Goal: Task Accomplishment & Management: Complete application form

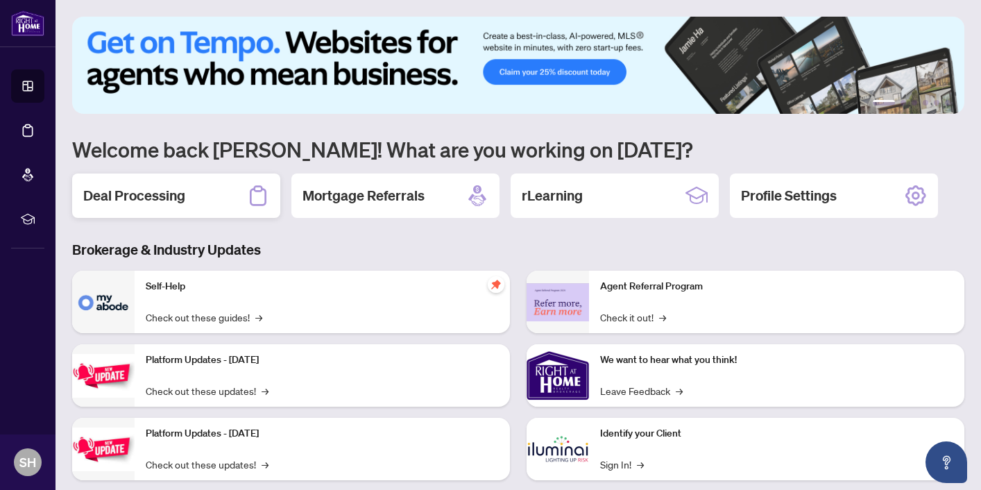
click at [237, 192] on div "Deal Processing" at bounding box center [176, 196] width 208 height 44
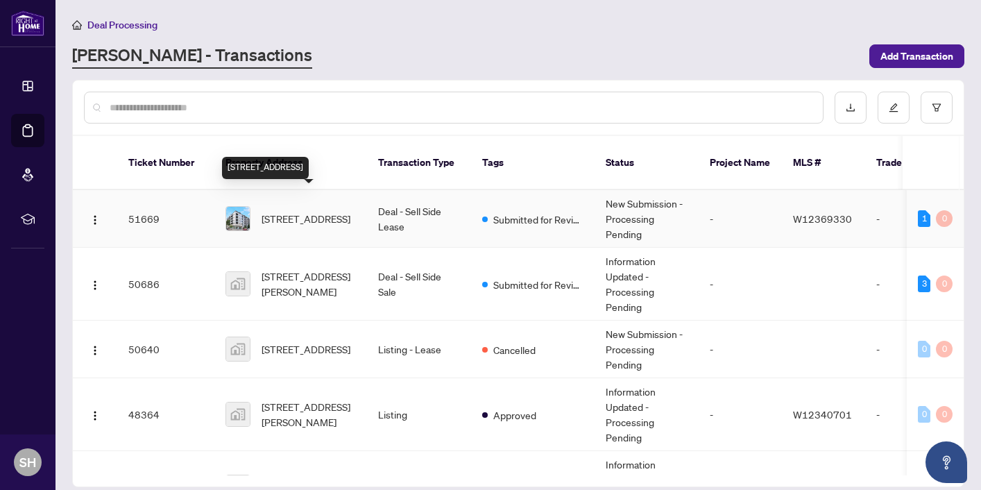
click at [326, 211] on span "[STREET_ADDRESS]" at bounding box center [306, 218] width 89 height 15
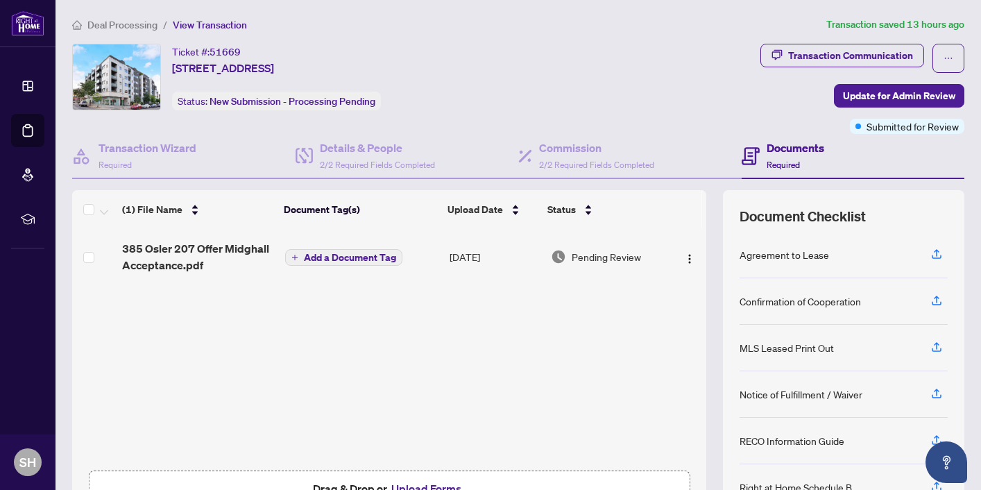
scroll to position [91, 0]
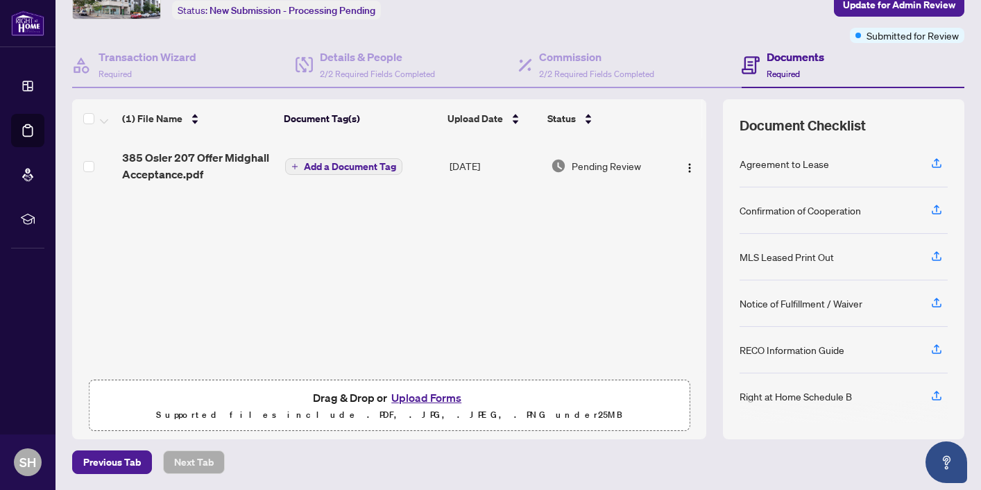
click at [435, 394] on button "Upload Forms" at bounding box center [426, 398] width 78 height 18
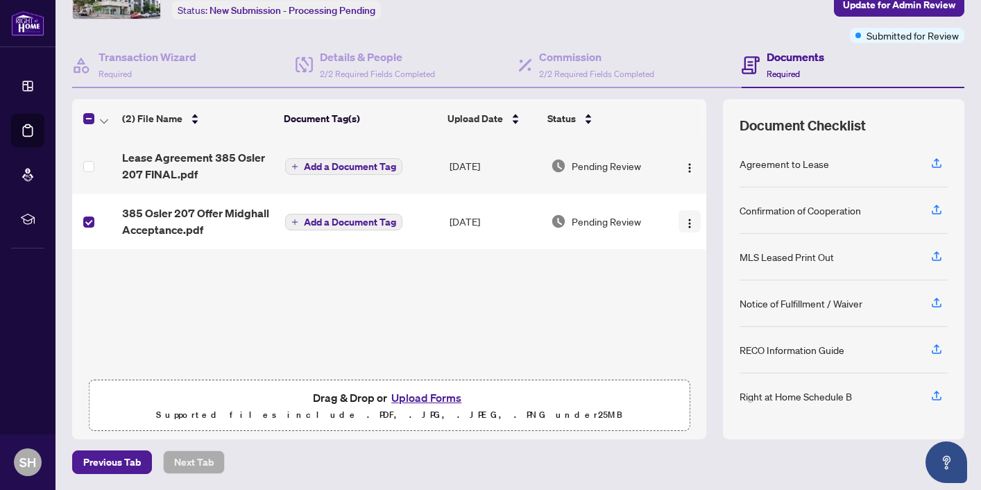
click at [686, 226] on img "button" at bounding box center [689, 223] width 11 height 11
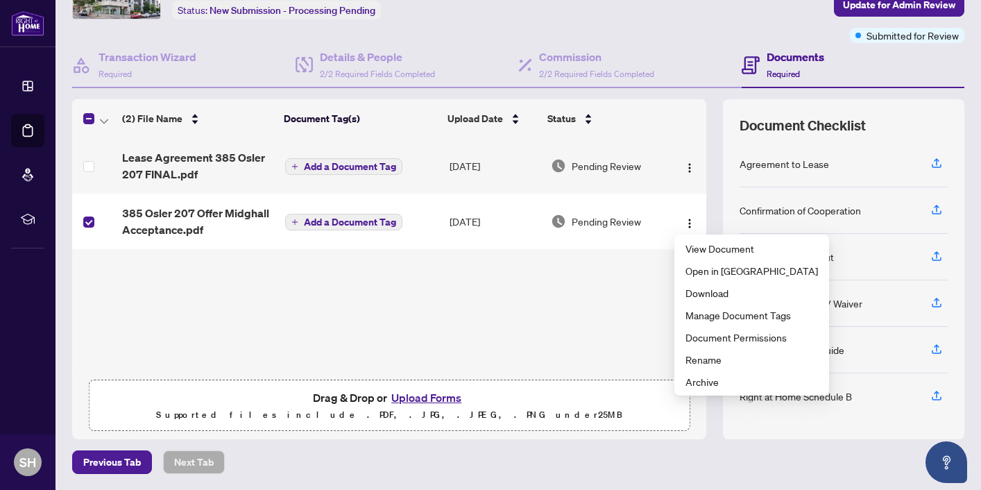
click at [627, 294] on div "Lease Agreement 385 Osler 207 FINAL.pdf Add a Document Tag [DATE] Pending Revie…" at bounding box center [389, 255] width 634 height 235
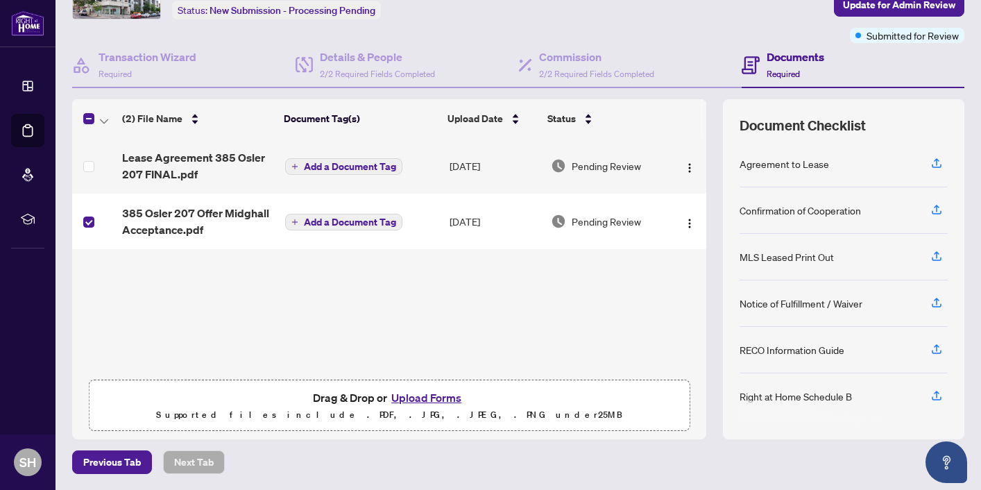
click at [422, 392] on button "Upload Forms" at bounding box center [426, 398] width 78 height 18
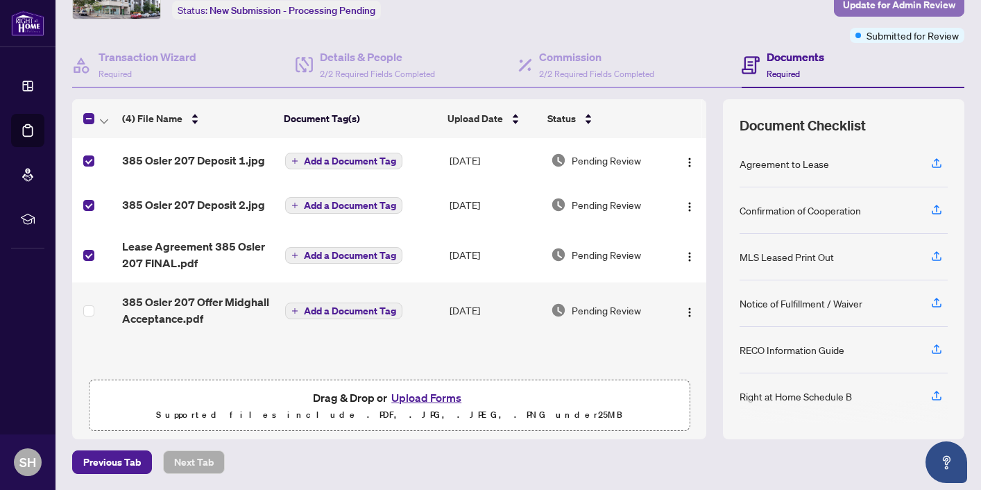
click at [890, 6] on span "Update for Admin Review" at bounding box center [899, 5] width 112 height 22
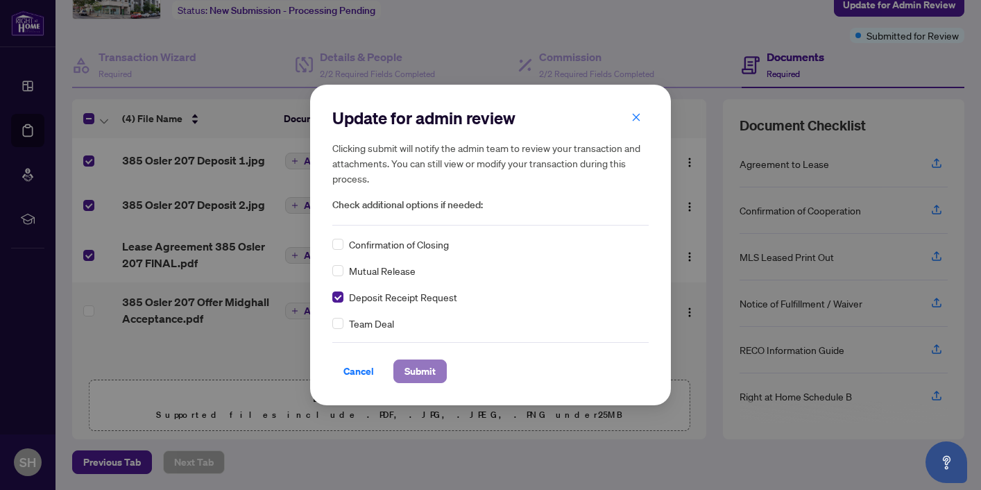
click at [430, 373] on span "Submit" at bounding box center [420, 371] width 31 height 22
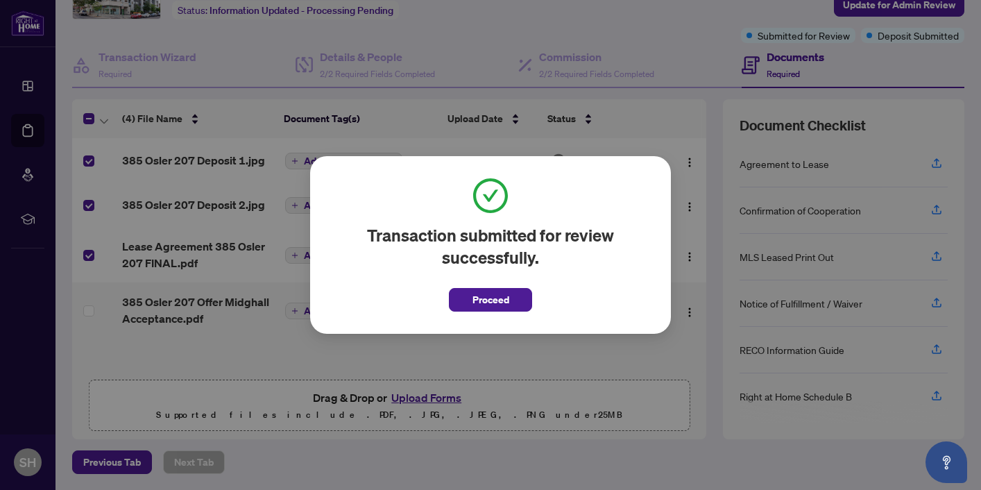
click at [694, 44] on div "Transaction submitted for review successfully. Proceed Cancel OK" at bounding box center [490, 245] width 981 height 490
click at [495, 290] on span "Proceed" at bounding box center [491, 300] width 37 height 22
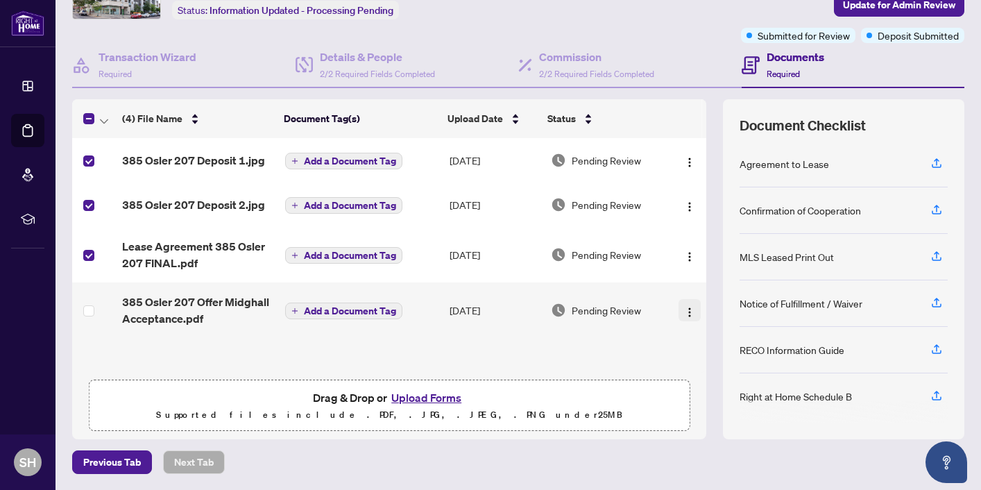
click at [685, 307] on img "button" at bounding box center [689, 312] width 11 height 11
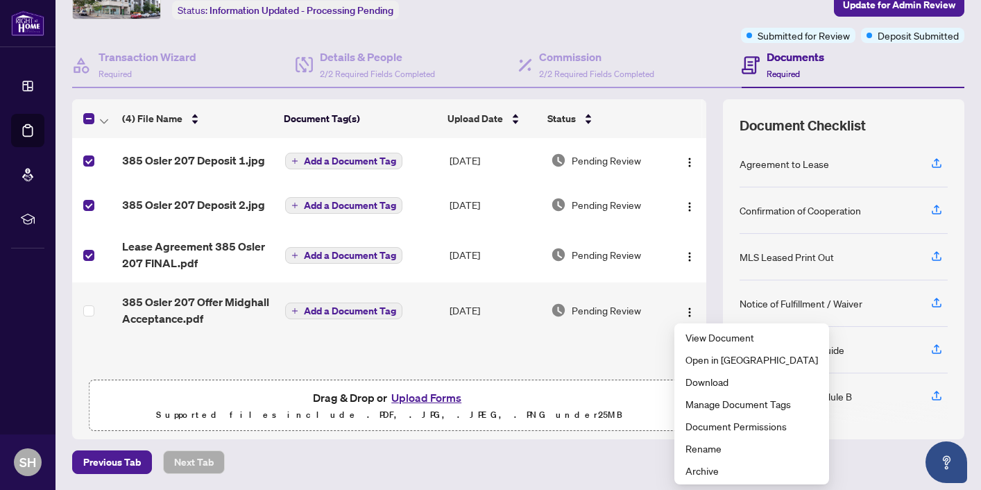
click at [568, 346] on div "385 Osler 207 Deposit 1.jpg Add a Document Tag [DATE] Pending Review 385 Osler …" at bounding box center [389, 255] width 634 height 235
